Goal: Transaction & Acquisition: Purchase product/service

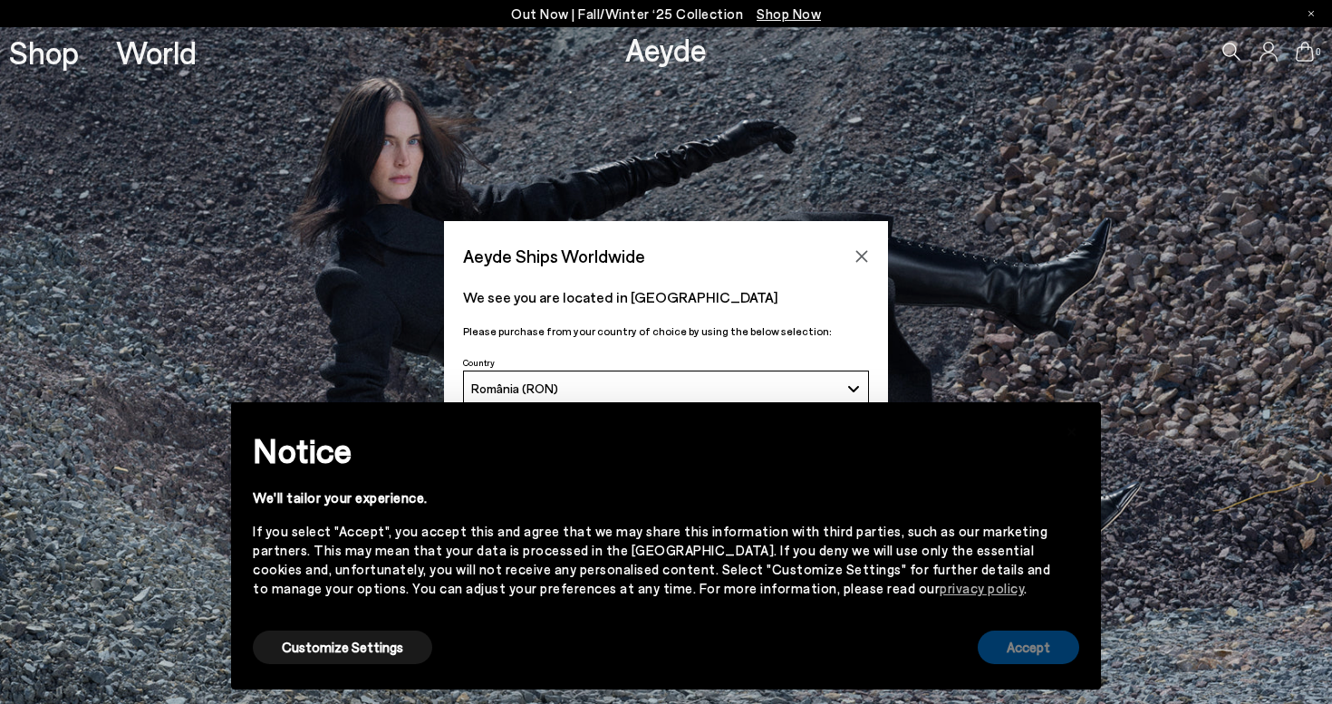
click at [1022, 650] on button "Accept" at bounding box center [1028, 648] width 101 height 34
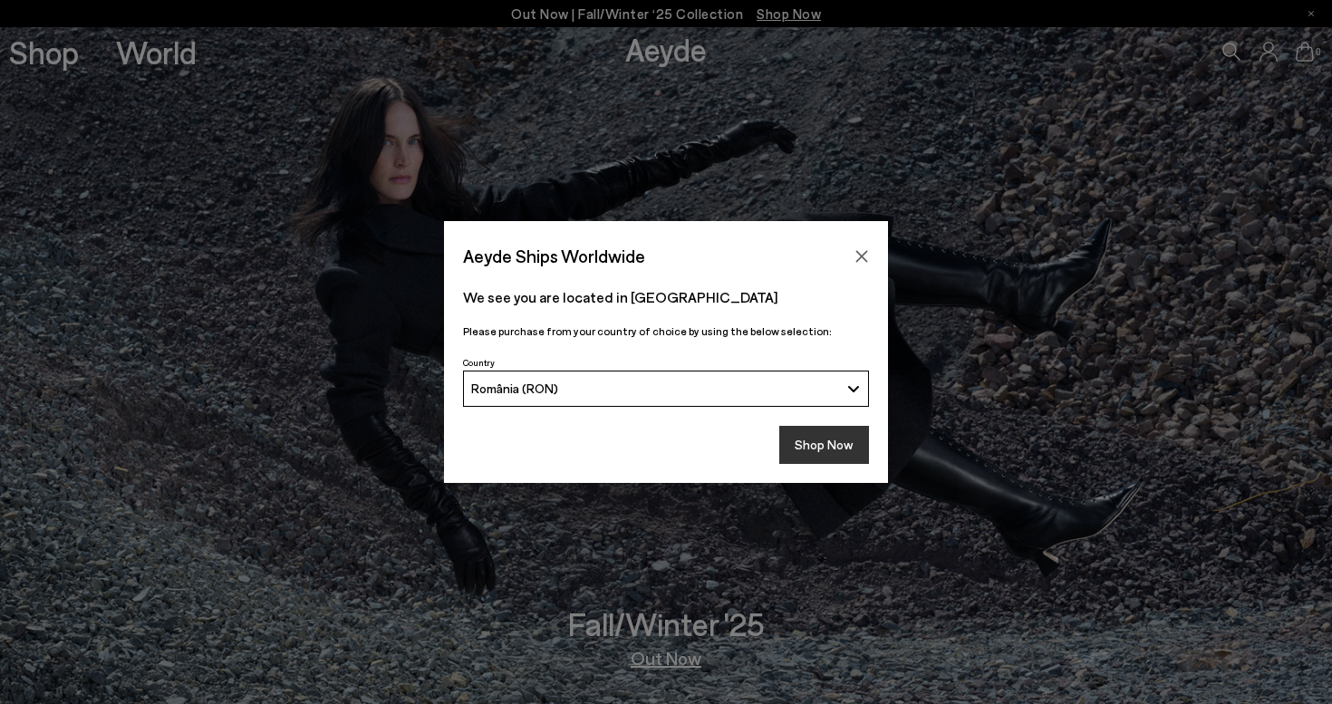
click at [838, 446] on button "Shop Now" at bounding box center [824, 445] width 90 height 38
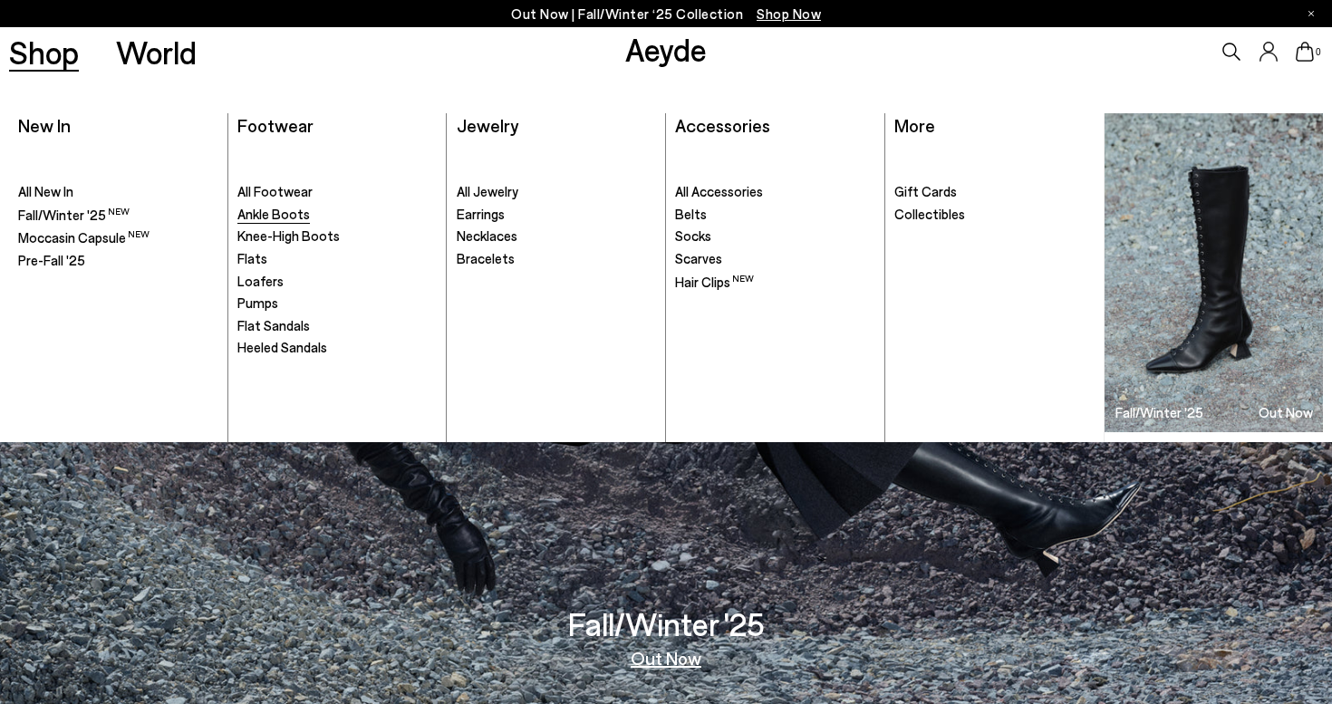
click at [268, 208] on span "Ankle Boots" at bounding box center [273, 214] width 72 height 16
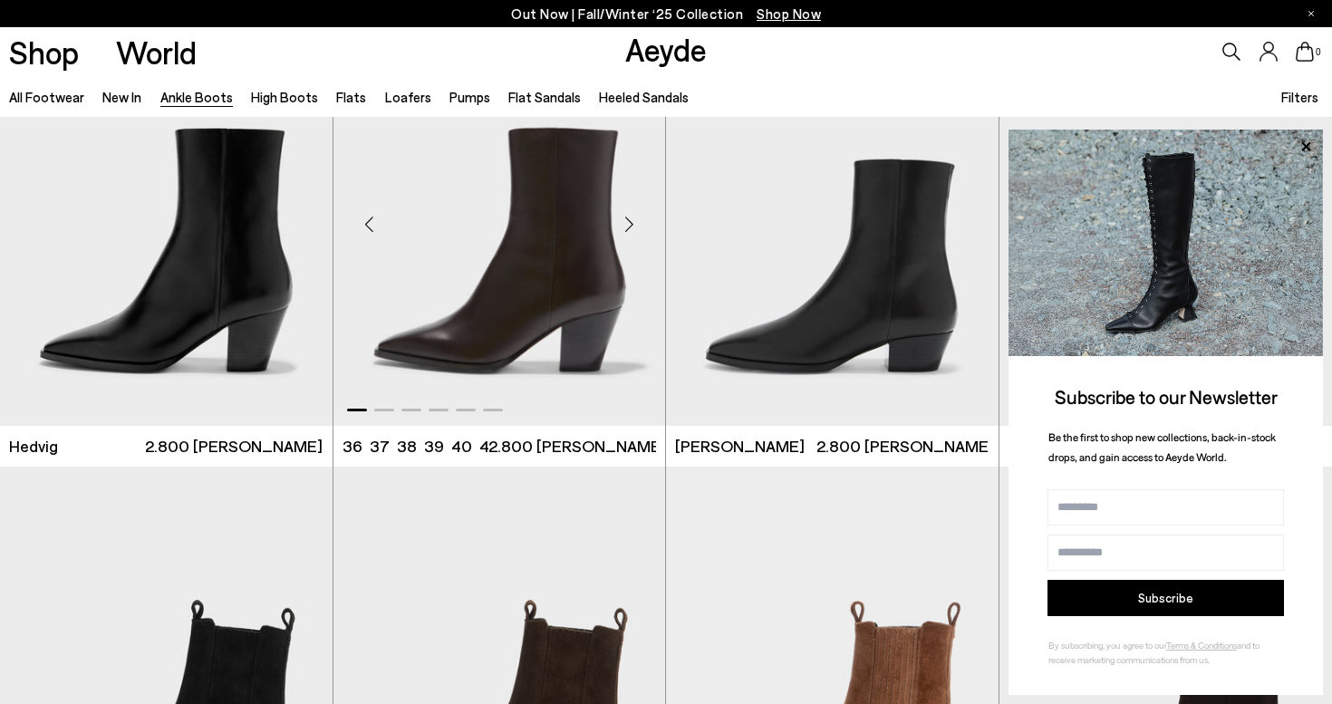
scroll to position [571, 0]
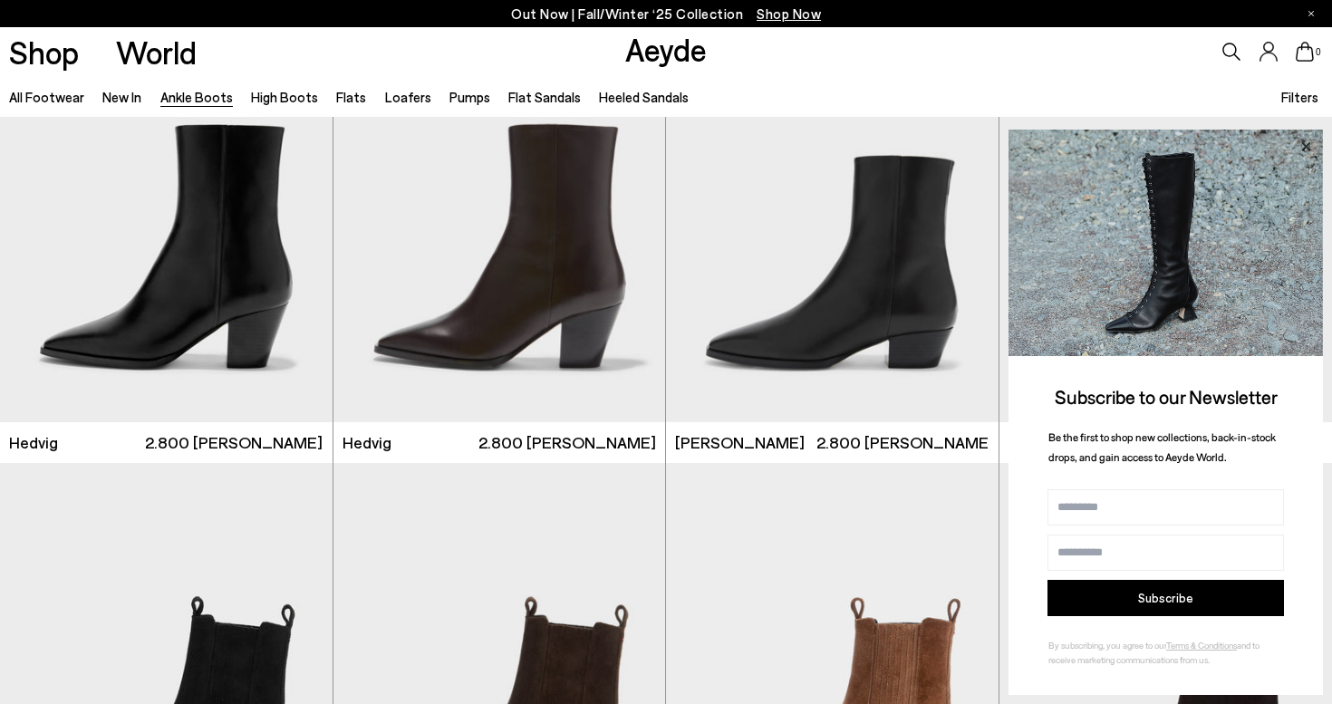
click at [1306, 145] on icon at bounding box center [1306, 147] width 24 height 24
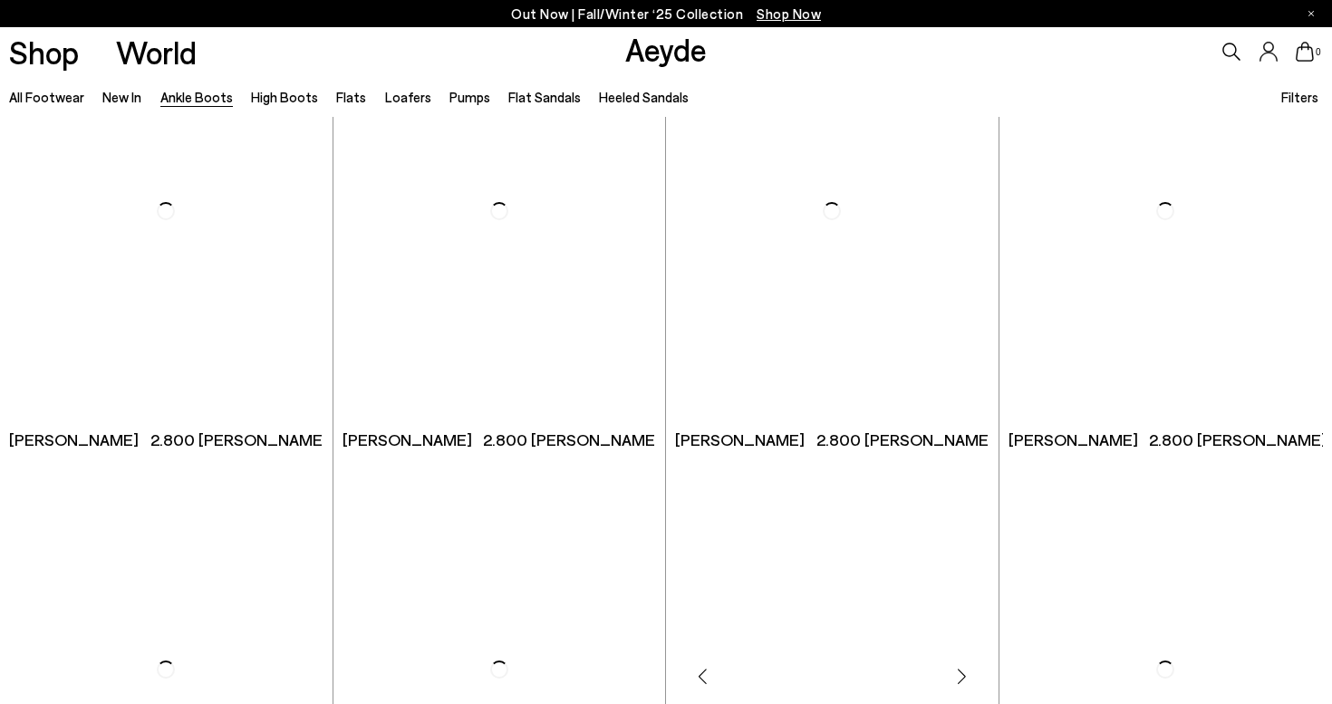
scroll to position [8259, 0]
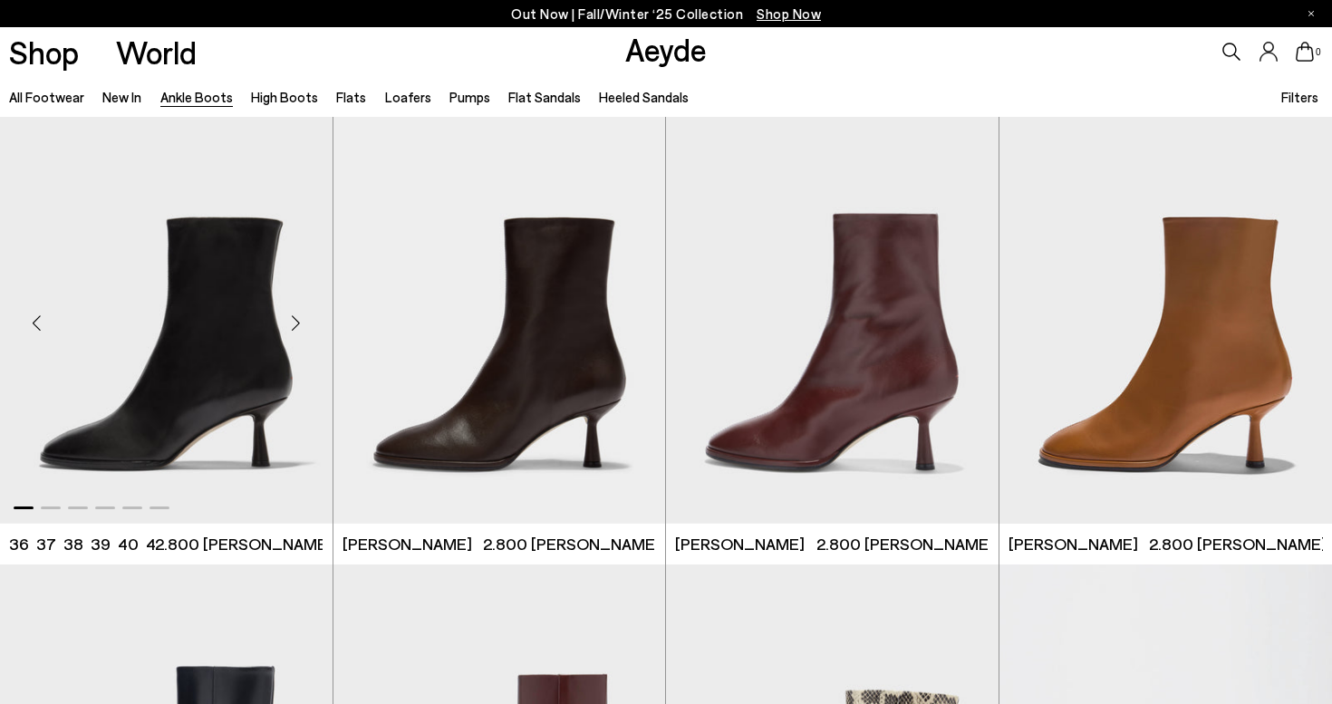
click at [299, 317] on div "Next slide" at bounding box center [296, 322] width 54 height 54
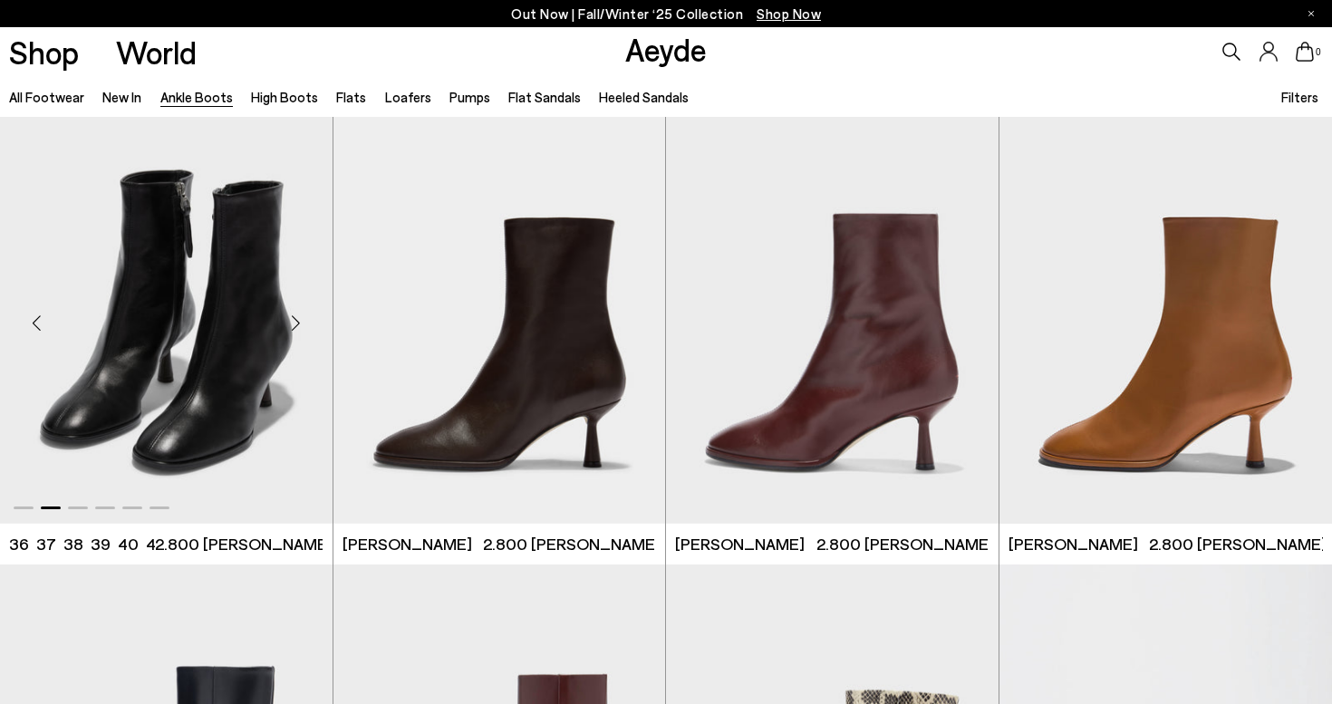
click at [299, 317] on div "Next slide" at bounding box center [296, 322] width 54 height 54
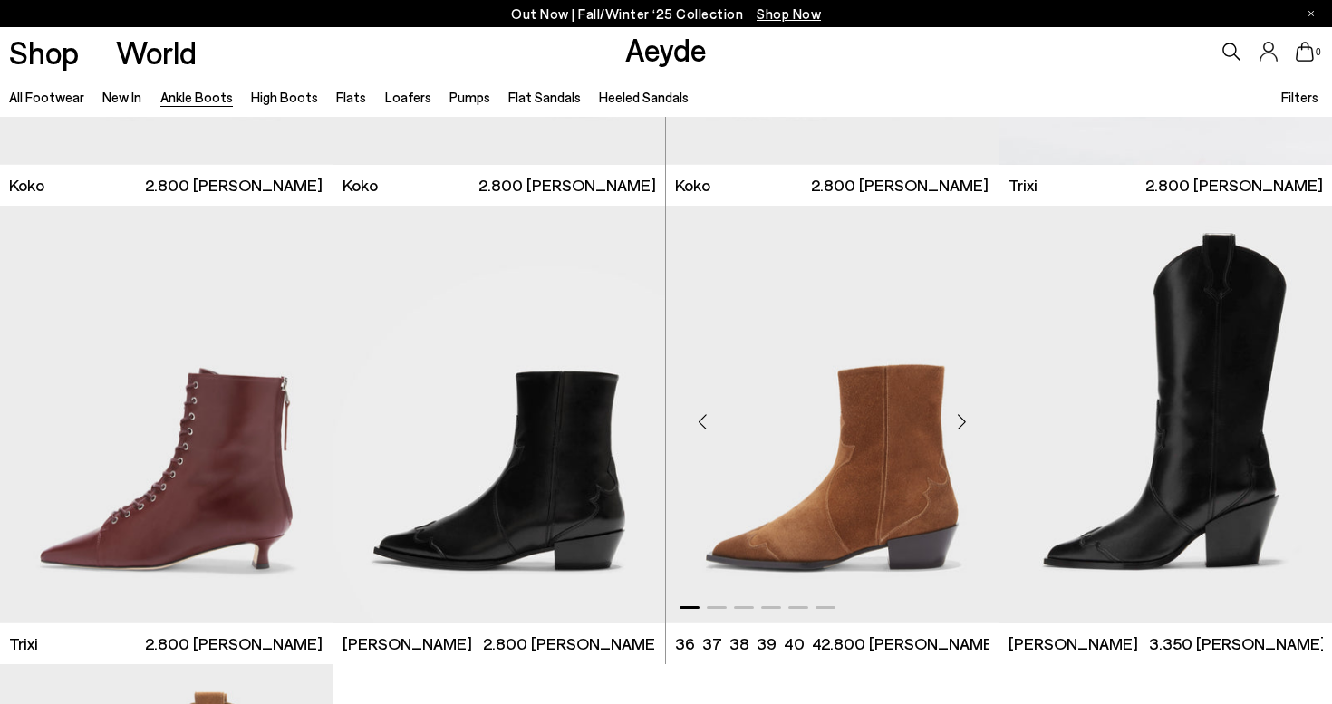
scroll to position [8125, 0]
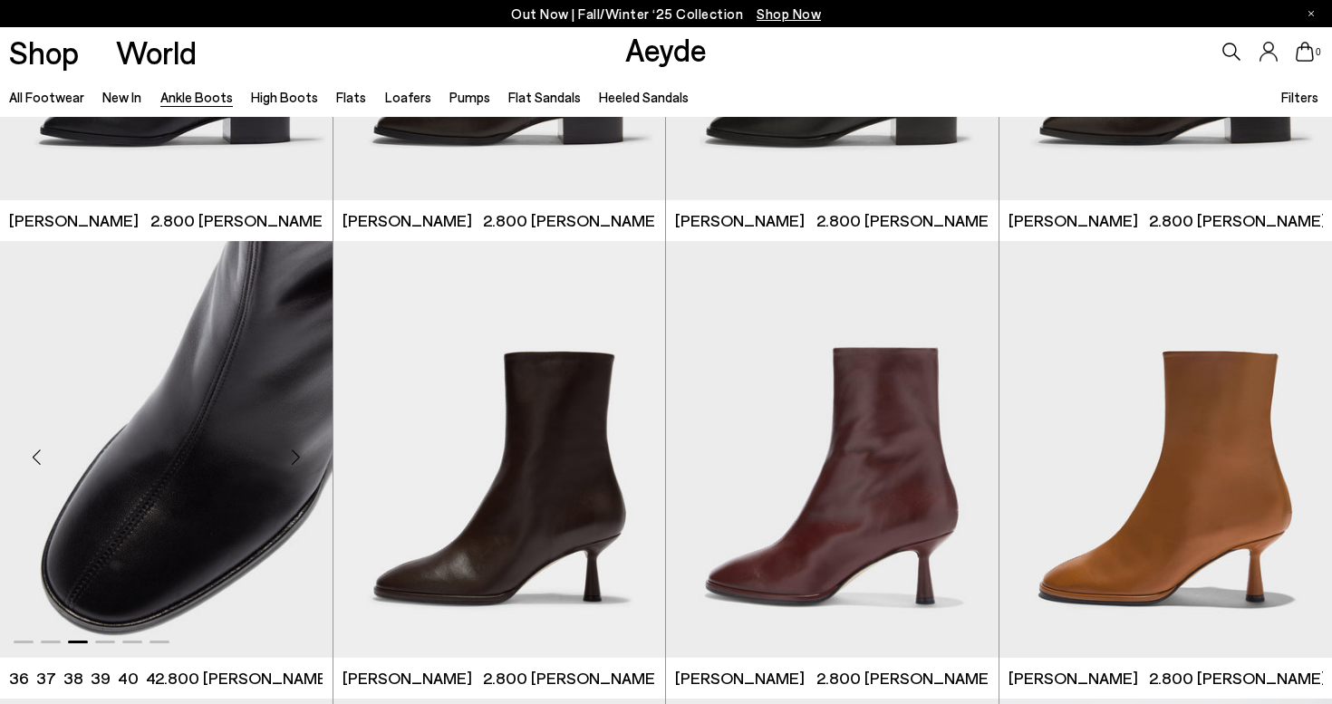
click at [294, 449] on div "Next slide" at bounding box center [296, 456] width 54 height 54
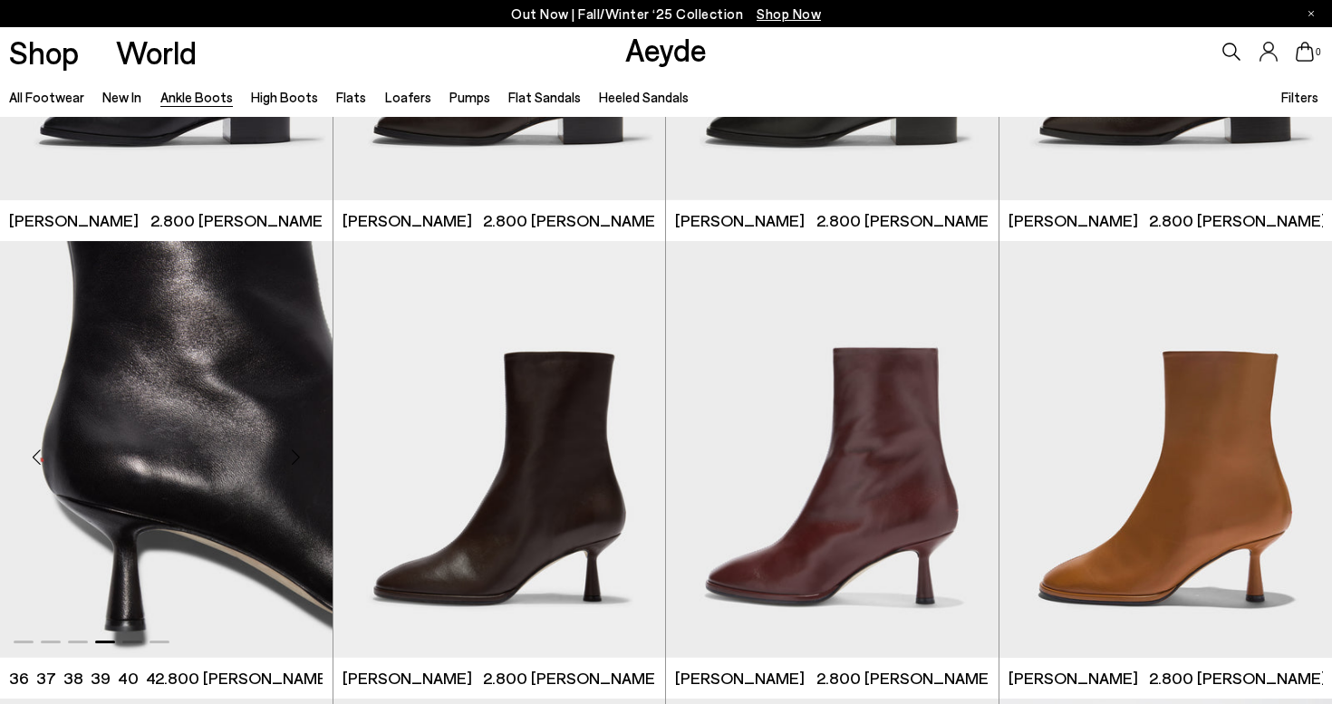
click at [294, 448] on div "Next slide" at bounding box center [296, 456] width 54 height 54
